Goal: Transaction & Acquisition: Purchase product/service

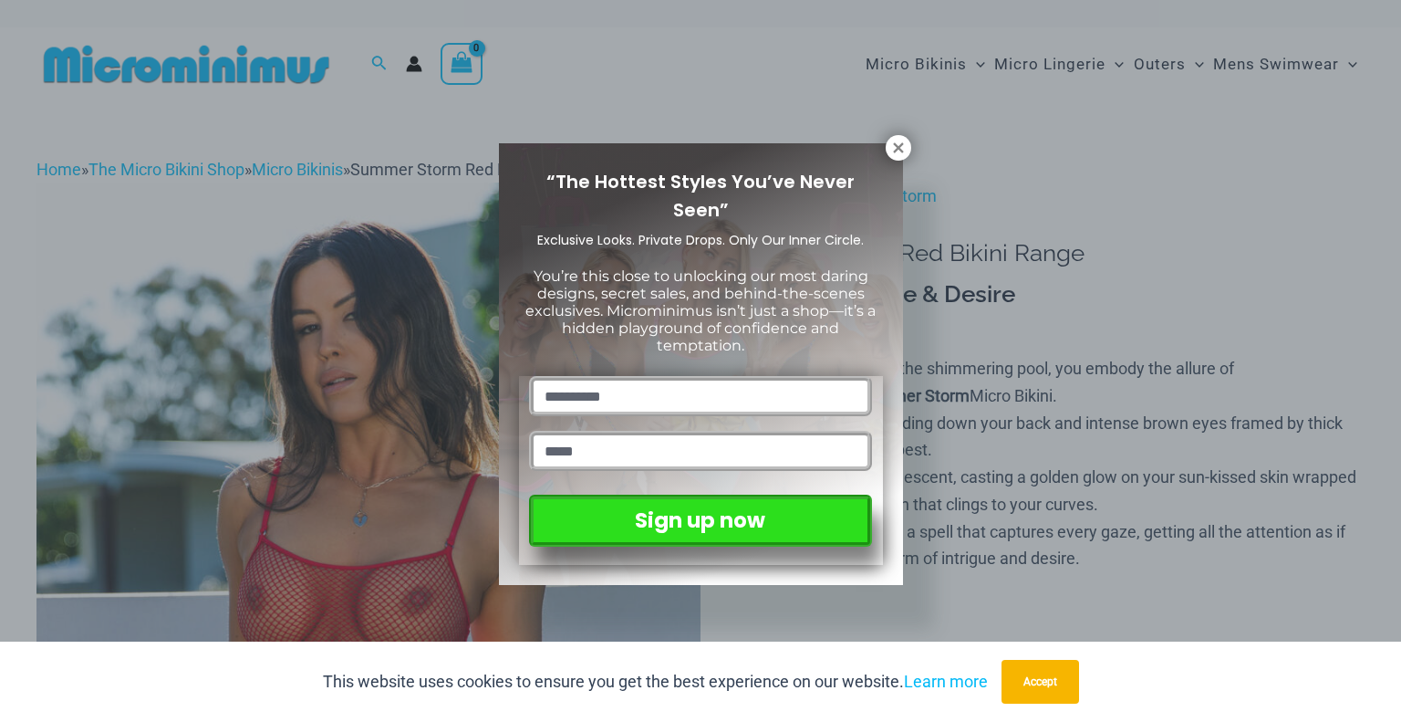
click at [190, 68] on div "“The Hottest Styles You’ve Never Seen” Exclusive Looks. Private Drops. Only Our…" at bounding box center [700, 361] width 1401 height 722
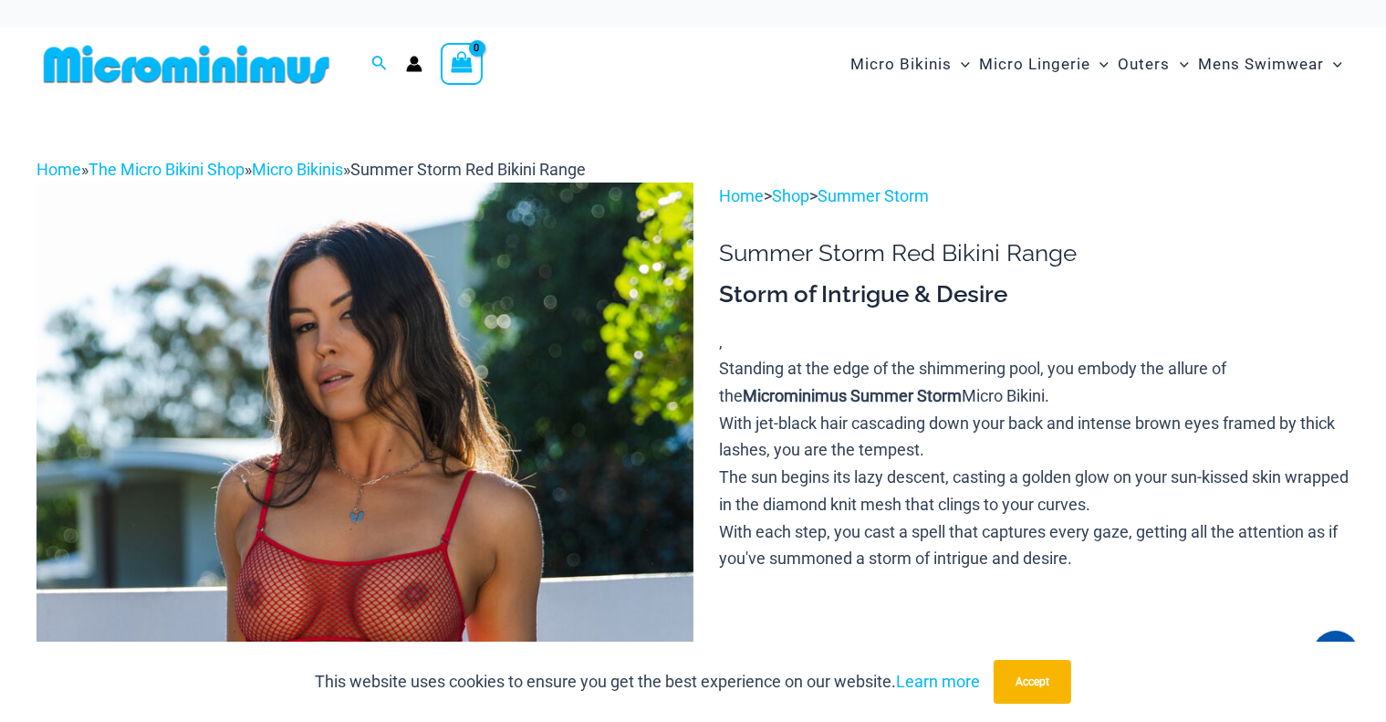
click at [241, 72] on img at bounding box center [186, 64] width 300 height 41
